Goal: Feedback & Contribution: Leave review/rating

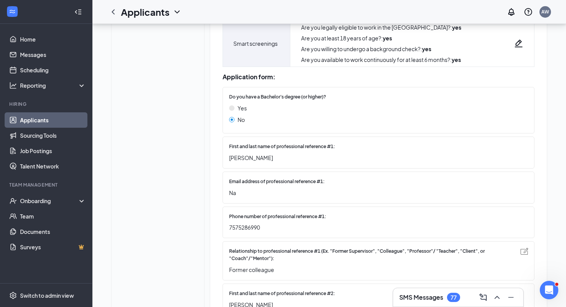
scroll to position [195, 0]
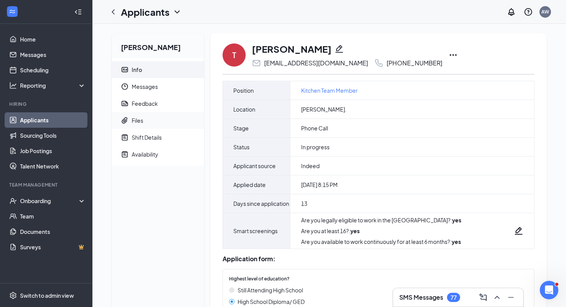
click at [145, 119] on span "Files" at bounding box center [165, 120] width 66 height 17
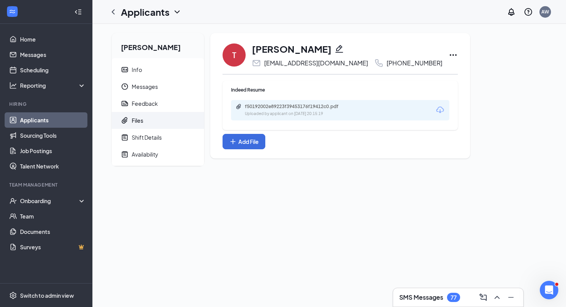
click at [41, 124] on link "Applicants" at bounding box center [53, 119] width 66 height 15
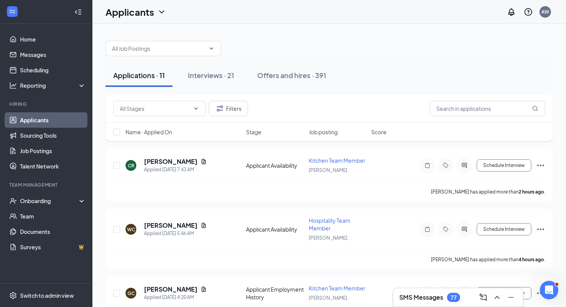
click at [154, 95] on div "Filters" at bounding box center [330, 109] width 448 height 28
click at [151, 107] on input "text" at bounding box center [155, 108] width 70 height 8
click at [336, 99] on div "Applicant Availability (4) Applicant Employment History (7) Filters" at bounding box center [330, 109] width 448 height 28
click at [111, 129] on div "Name · Applied On Stage Job posting Score" at bounding box center [330, 132] width 448 height 18
click at [119, 131] on input "checkbox" at bounding box center [116, 132] width 7 height 7
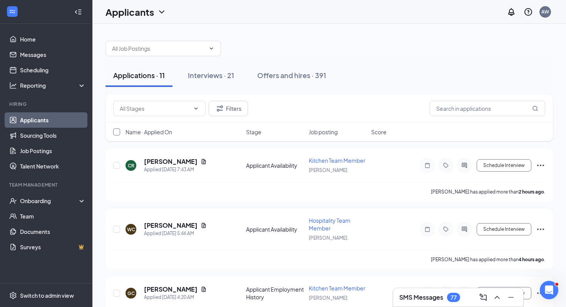
checkbox input "true"
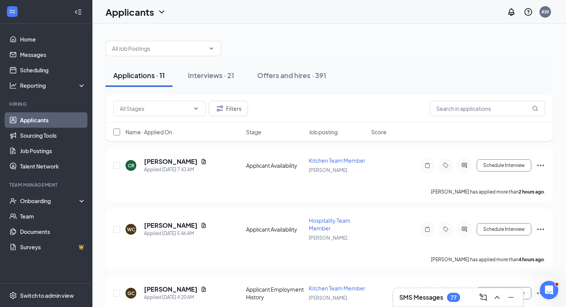
checkbox input "true"
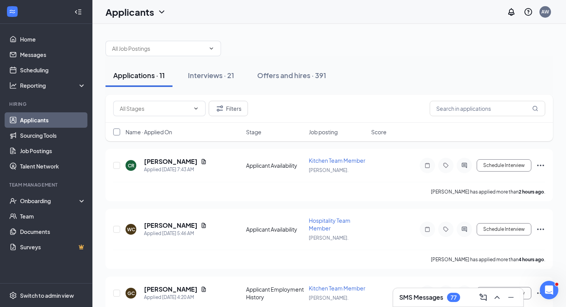
checkbox input "true"
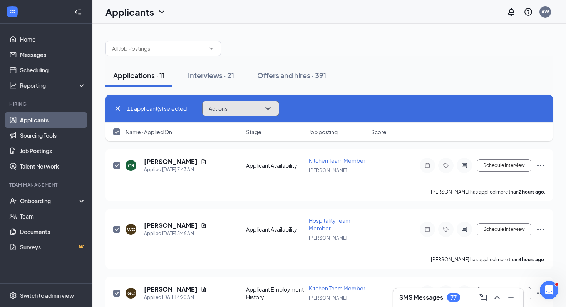
click at [255, 109] on button "Actions" at bounding box center [240, 108] width 77 height 15
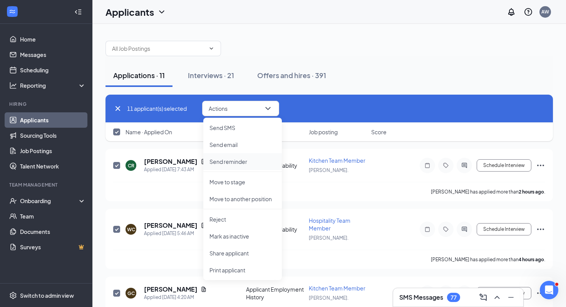
click at [239, 163] on p "Send reminder" at bounding box center [243, 162] width 66 height 8
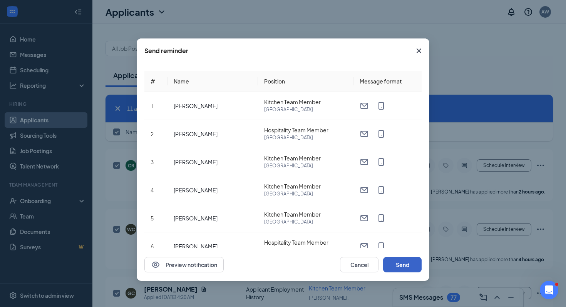
click at [399, 264] on button "Send" at bounding box center [402, 264] width 39 height 15
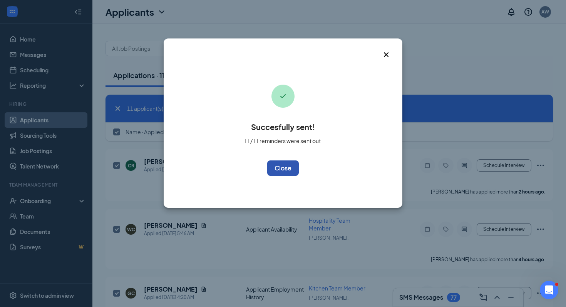
click at [286, 171] on button "OK" at bounding box center [283, 168] width 32 height 15
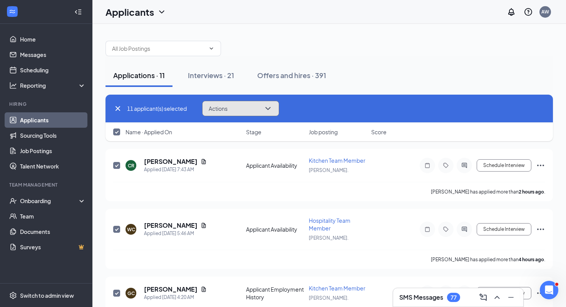
click at [245, 107] on button "Actions" at bounding box center [240, 108] width 77 height 15
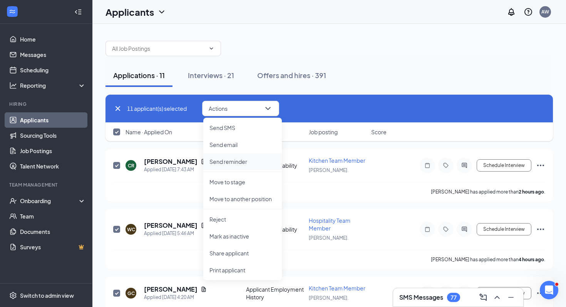
click at [252, 164] on p "Send reminder" at bounding box center [243, 162] width 66 height 8
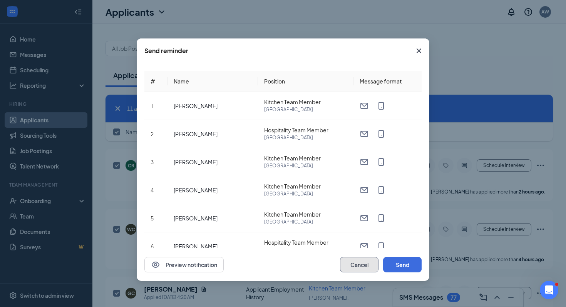
click at [356, 262] on button "Cancel" at bounding box center [359, 264] width 39 height 15
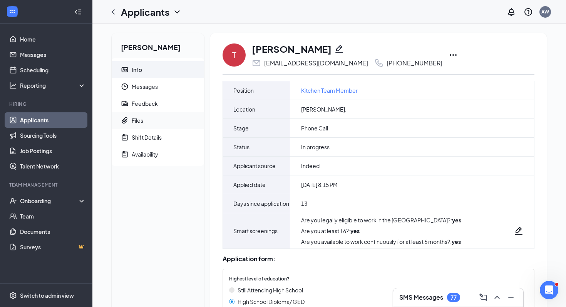
click at [161, 123] on span "Files" at bounding box center [165, 120] width 66 height 17
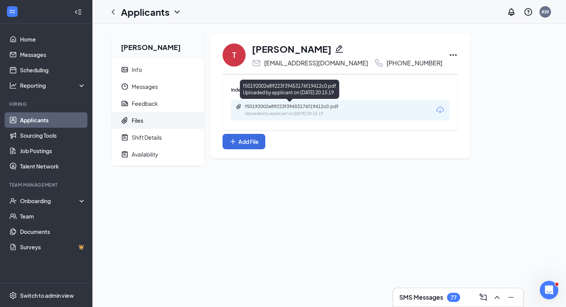
click at [307, 107] on div "f50192002e89223f39453176f19412c0.pdf" at bounding box center [299, 107] width 108 height 6
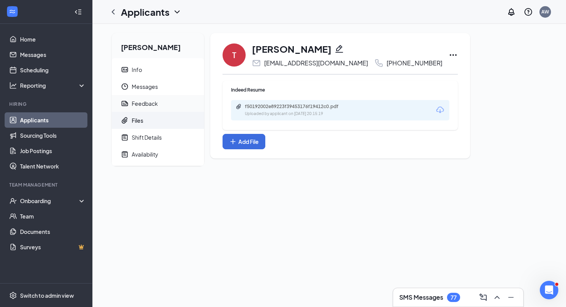
click at [148, 106] on div "Feedback" at bounding box center [145, 104] width 26 height 8
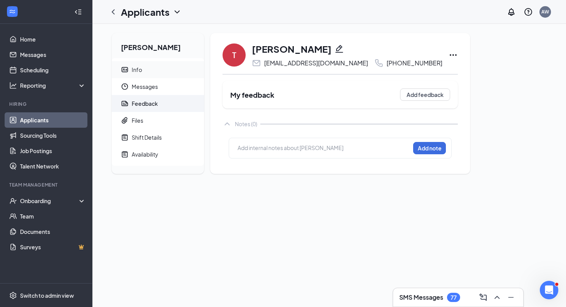
click at [147, 66] on span "Info" at bounding box center [165, 69] width 66 height 17
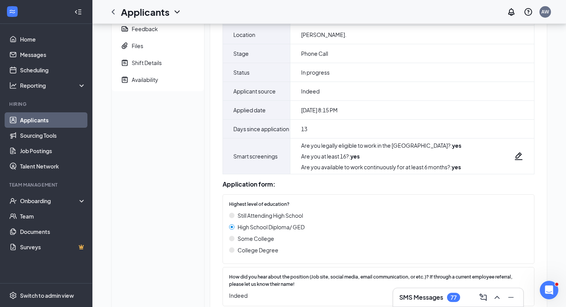
scroll to position [5, 0]
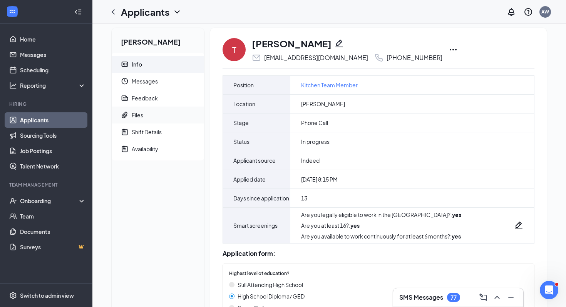
click at [152, 111] on span "Files" at bounding box center [165, 115] width 66 height 17
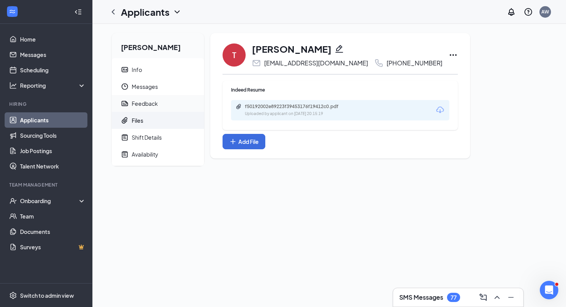
click at [155, 101] on div "Feedback" at bounding box center [145, 104] width 26 height 8
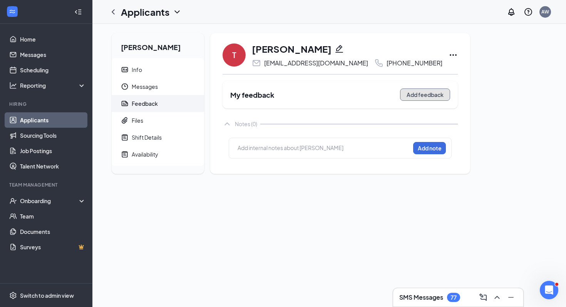
click at [400, 91] on button "Add feedback" at bounding box center [425, 95] width 50 height 12
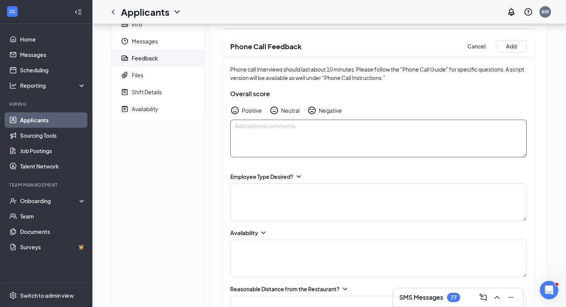
scroll to position [56, 0]
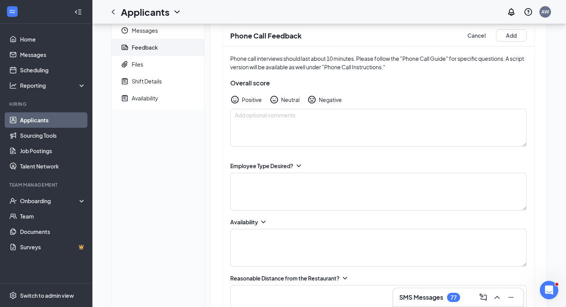
click at [297, 166] on icon "ChevronDown" at bounding box center [299, 166] width 8 height 8
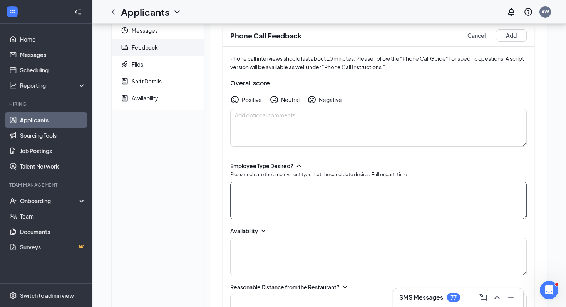
click at [322, 196] on textarea at bounding box center [378, 201] width 297 height 38
type textarea "Fulltime"
click at [260, 230] on icon "ChevronDown" at bounding box center [264, 231] width 8 height 8
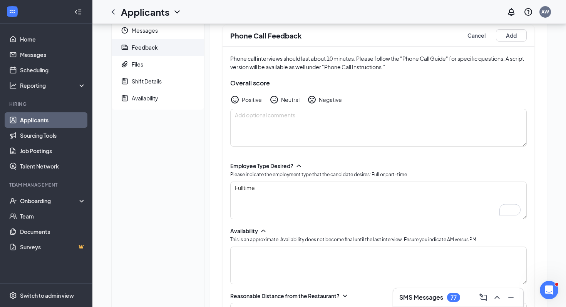
scroll to position [87, 0]
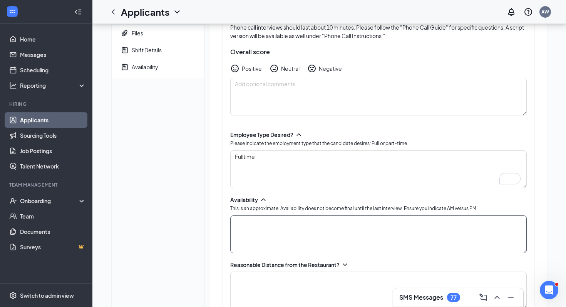
click at [264, 226] on textarea at bounding box center [378, 235] width 297 height 38
type textarea "Open 5am-11pm"
click at [345, 266] on icon "ChevronDown" at bounding box center [345, 265] width 8 height 8
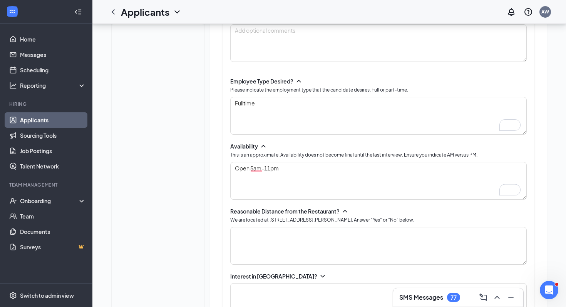
scroll to position [143, 0]
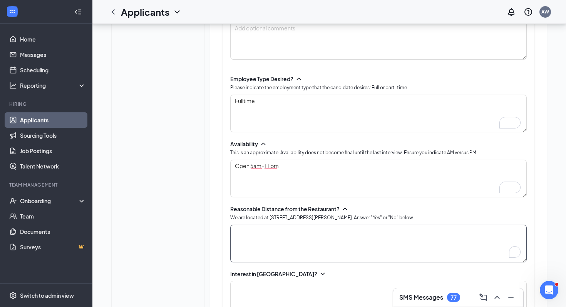
click at [332, 254] on textarea "To enrich screen reader interactions, please activate Accessibility in Grammarl…" at bounding box center [378, 244] width 297 height 38
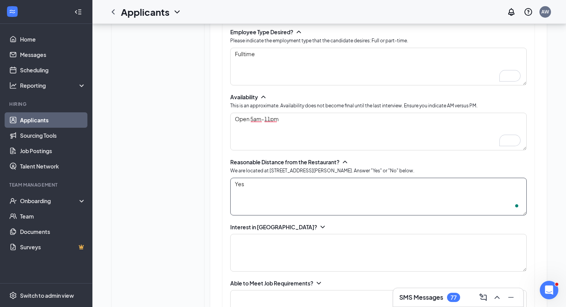
scroll to position [243, 0]
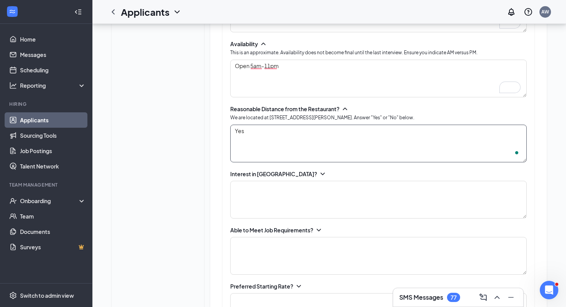
type textarea "Yes"
click at [319, 171] on icon "ChevronDown" at bounding box center [323, 174] width 8 height 8
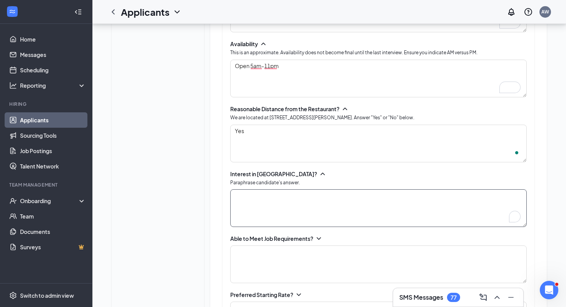
click at [282, 222] on textarea "To enrich screen reader interactions, please activate Accessibility in Grammarl…" at bounding box center [378, 209] width 297 height 38
type textarea "A better enviorment."
click at [314, 238] on div "Able to Meet Job Requirements?" at bounding box center [378, 239] width 297 height 8
click at [319, 238] on icon "ChevronDown" at bounding box center [319, 239] width 8 height 8
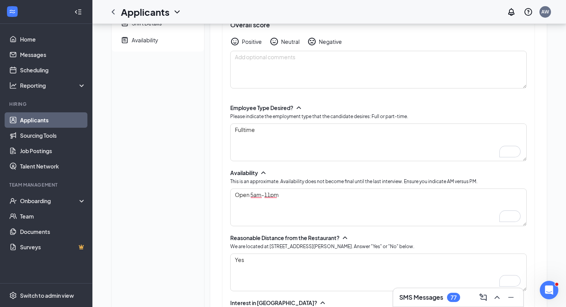
scroll to position [66, 0]
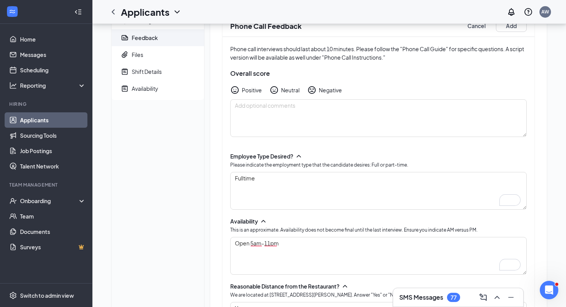
click at [276, 91] on icon "NeutralFace" at bounding box center [274, 90] width 9 height 9
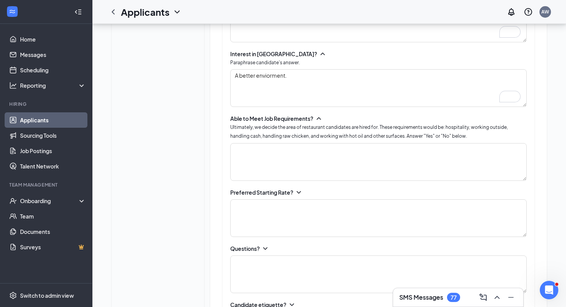
scroll to position [363, 0]
click at [322, 149] on textarea "To enrich screen reader interactions, please activate Accessibility in Grammarl…" at bounding box center [378, 163] width 297 height 38
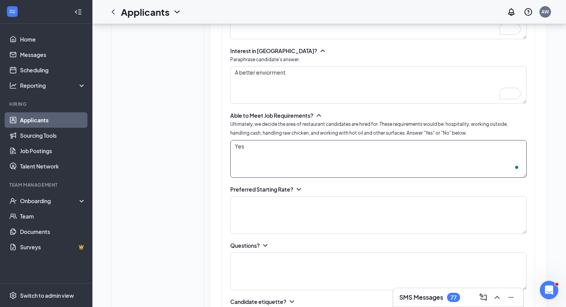
type textarea "Yes"
click at [302, 188] on icon "ChevronDown" at bounding box center [299, 190] width 8 height 8
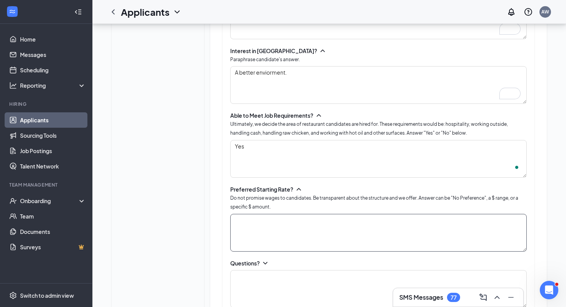
click at [301, 229] on textarea at bounding box center [378, 233] width 297 height 38
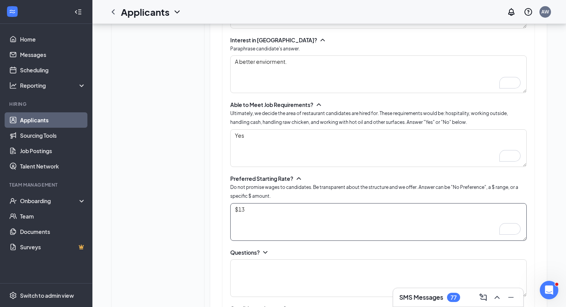
scroll to position [391, 0]
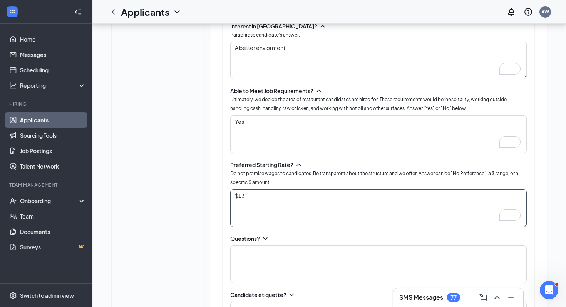
type textarea "$13"
click at [267, 237] on icon "ChevronDown" at bounding box center [266, 239] width 8 height 8
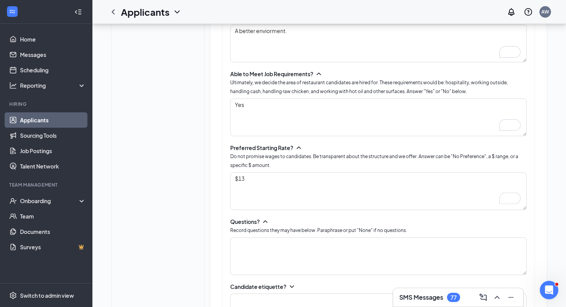
scroll to position [410, 0]
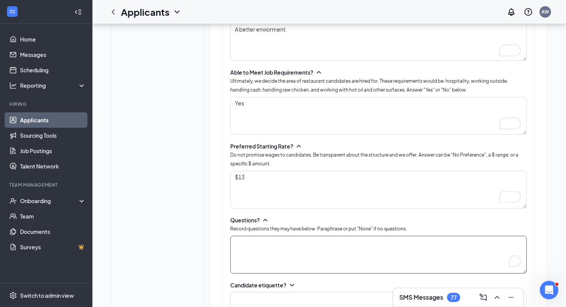
click at [269, 239] on textarea "To enrich screen reader interactions, please activate Accessibility in Grammarl…" at bounding box center [378, 255] width 297 height 38
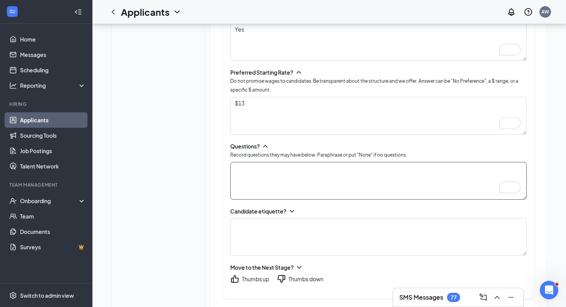
scroll to position [483, 0]
type textarea "Nope"
click at [290, 210] on icon "ChevronDown" at bounding box center [292, 212] width 8 height 8
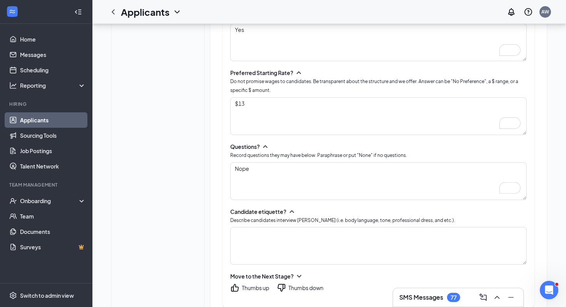
click at [285, 265] on div "Employee Type Desired? Please indicate the employment type that the candidate d…" at bounding box center [379, 17] width 312 height 581
click at [285, 256] on textarea at bounding box center [378, 246] width 297 height 38
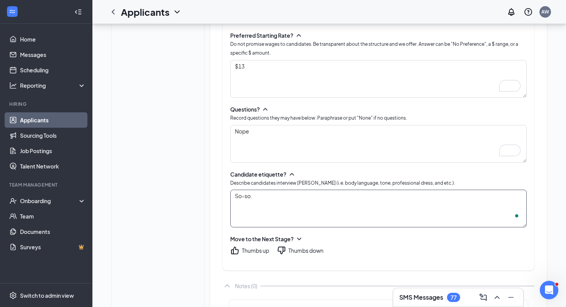
scroll to position [521, 0]
type textarea "So-so."
click at [287, 248] on div "Thumbs down" at bounding box center [300, 250] width 47 height 9
click at [284, 247] on icon "ThumbsDown" at bounding box center [281, 250] width 9 height 9
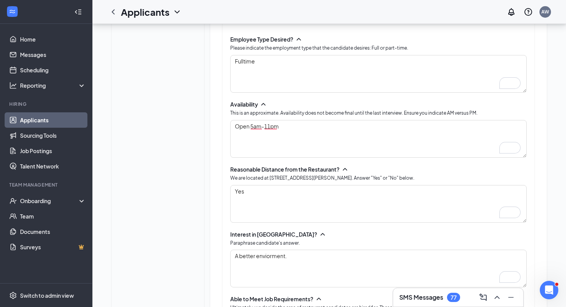
scroll to position [0, 0]
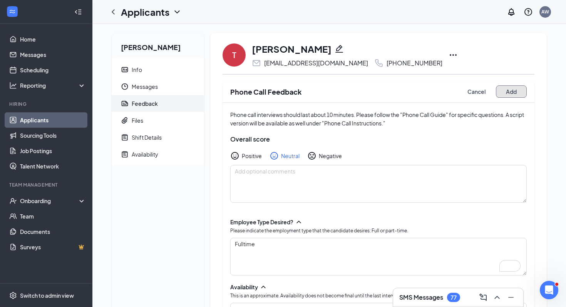
click at [503, 97] on button "Add" at bounding box center [511, 92] width 31 height 12
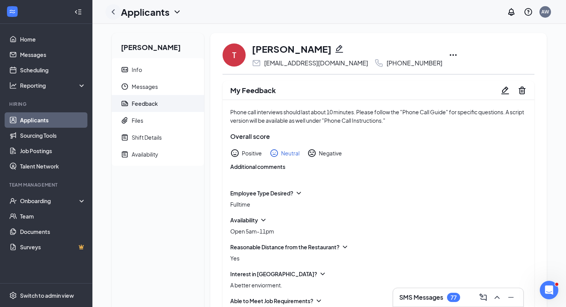
click at [116, 10] on icon "ChevronLeft" at bounding box center [113, 11] width 9 height 9
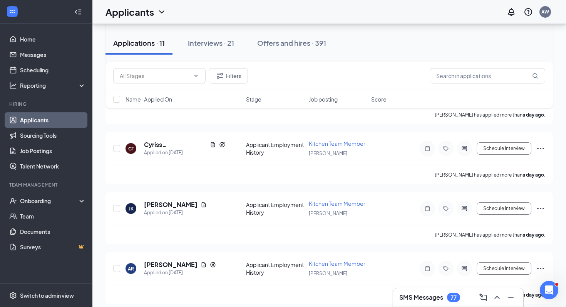
scroll to position [513, 0]
click at [196, 84] on div "Filters" at bounding box center [330, 76] width 448 height 28
click at [196, 76] on icon "ChevronDown" at bounding box center [196, 76] width 3 height 2
click at [186, 79] on input "text" at bounding box center [155, 76] width 70 height 8
click at [301, 62] on div "Applicant Availability (4) Applicant Employment History (7) Filters" at bounding box center [330, 76] width 448 height 28
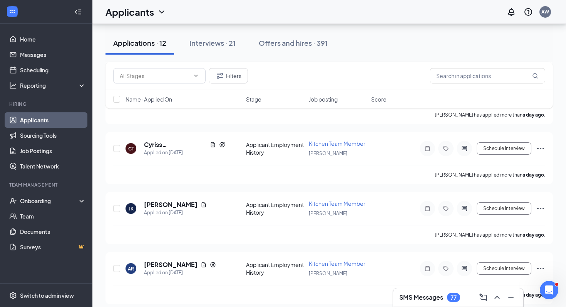
scroll to position [513, 0]
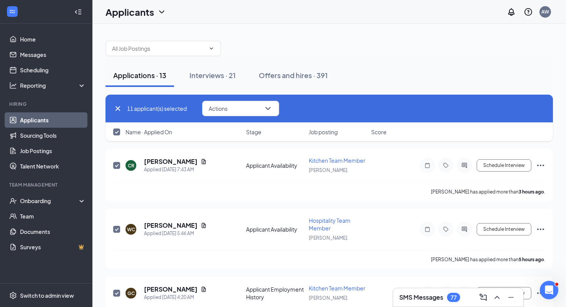
click at [114, 106] on icon "Cross" at bounding box center [117, 108] width 9 height 9
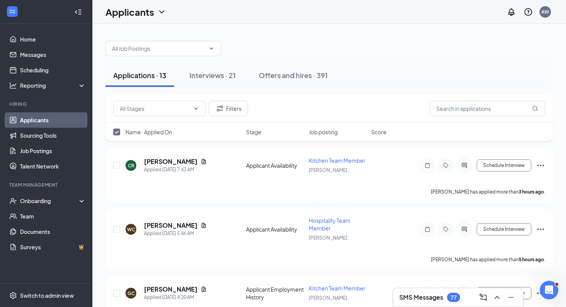
checkbox input "false"
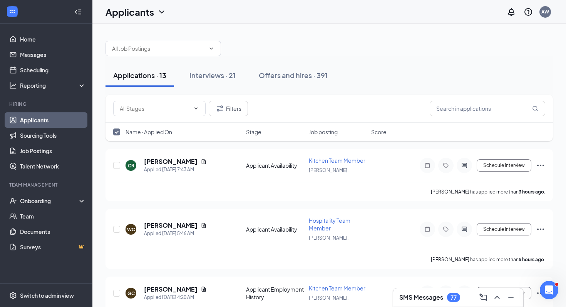
checkbox input "false"
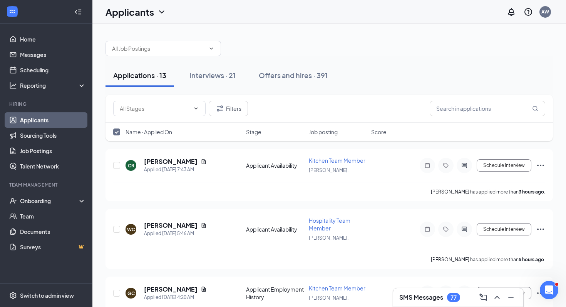
checkbox input "false"
click at [206, 73] on div "Interviews · 21" at bounding box center [213, 75] width 46 height 10
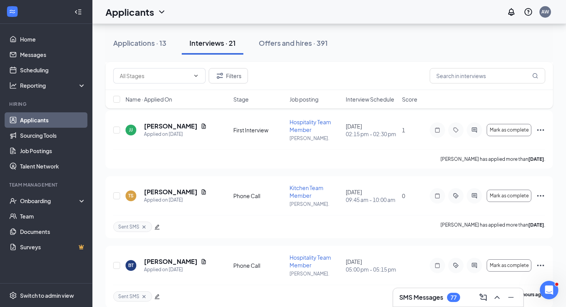
scroll to position [1165, 0]
